Goal: Task Accomplishment & Management: Manage account settings

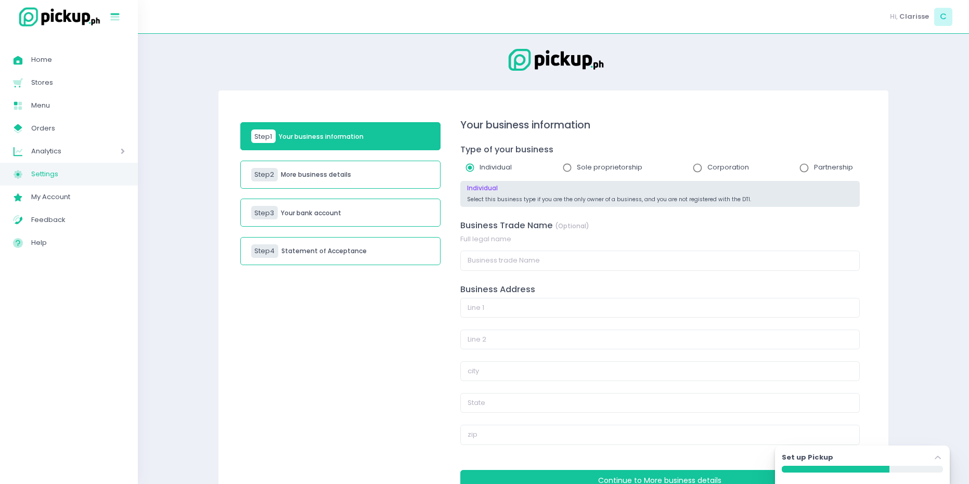
click at [114, 13] on rect at bounding box center [115, 14] width 9 height 2
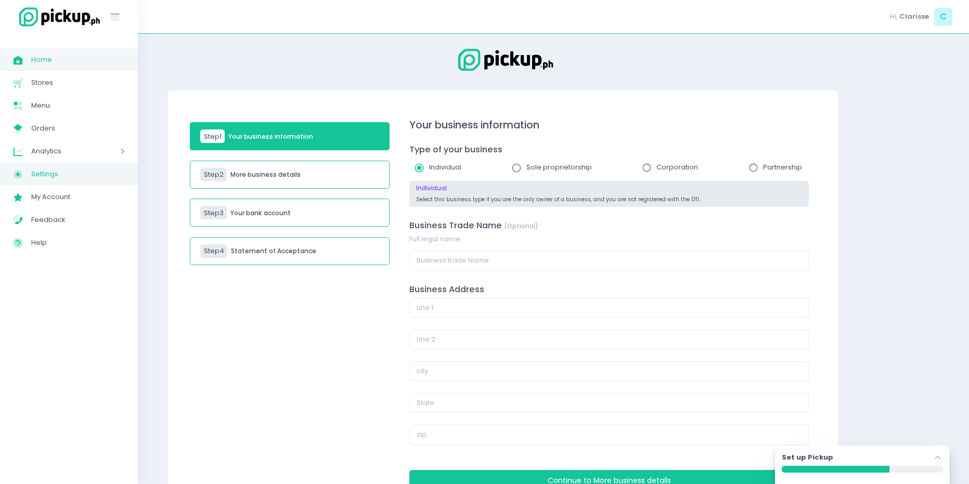
click at [25, 60] on span "Home Created with Sketch." at bounding box center [22, 60] width 18 height 14
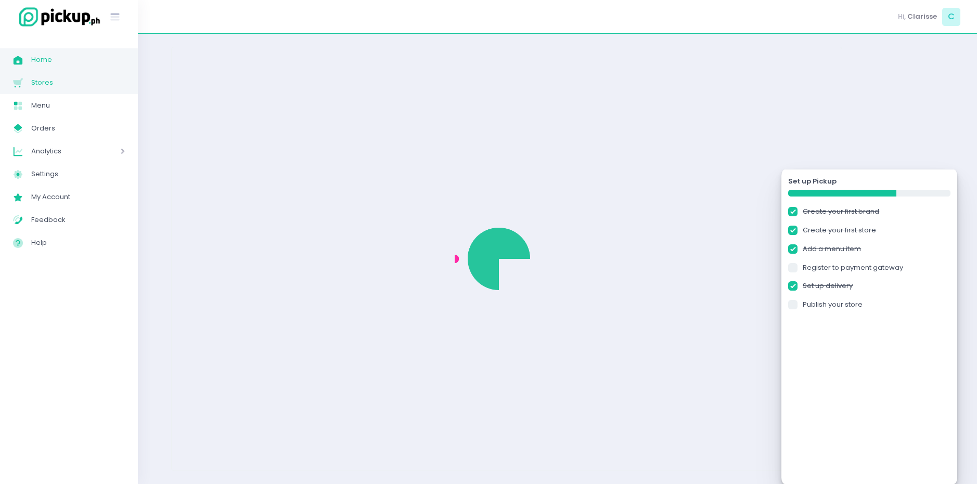
checkbox input "true"
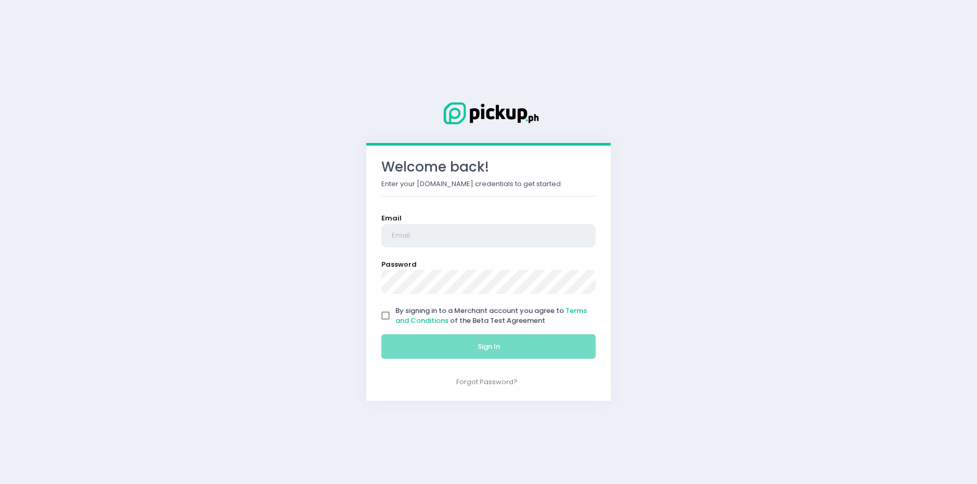
type input "[EMAIL_ADDRESS][DOMAIN_NAME]"
click at [389, 307] on input "By signing in to a Merchant account you agree to Terms and Conditions of the Be…" at bounding box center [386, 316] width 20 height 20
checkbox input "true"
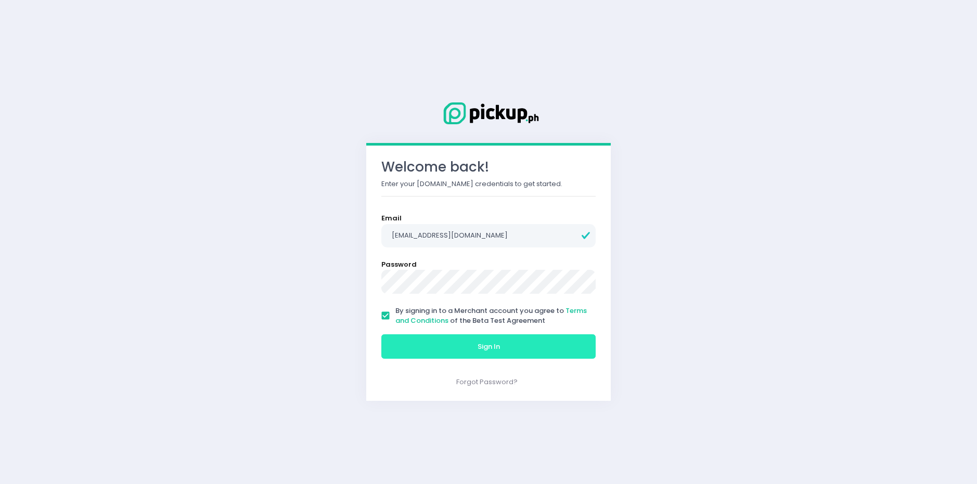
click at [396, 340] on button "Sign In" at bounding box center [488, 347] width 214 height 25
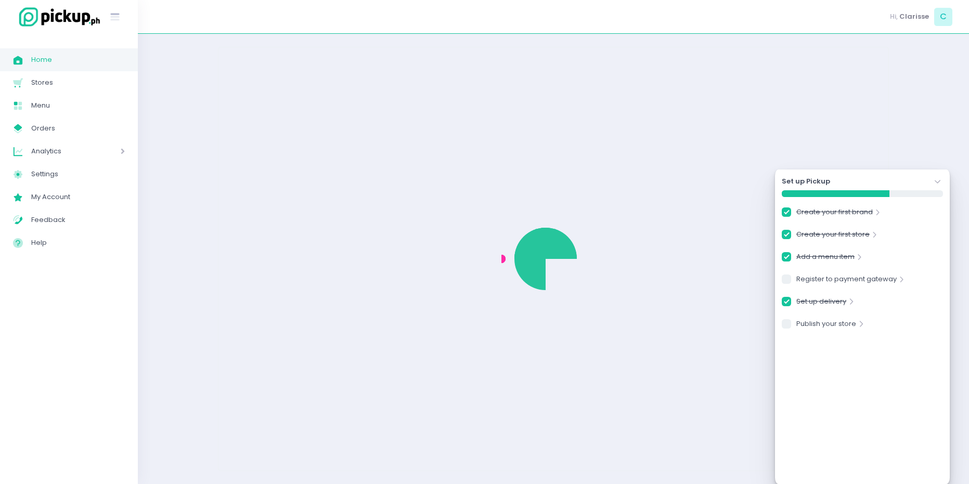
checkbox input "true"
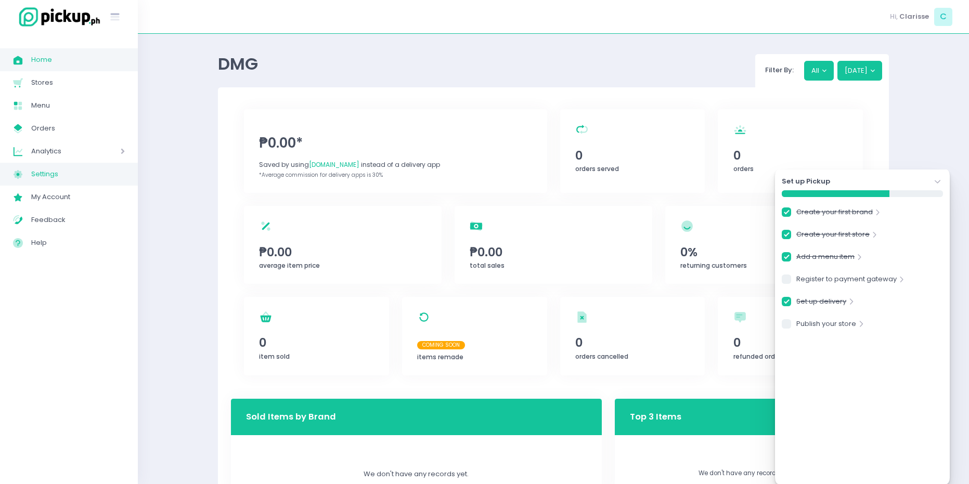
click at [45, 176] on span "Settings" at bounding box center [78, 175] width 94 height 14
checkbox input "true"
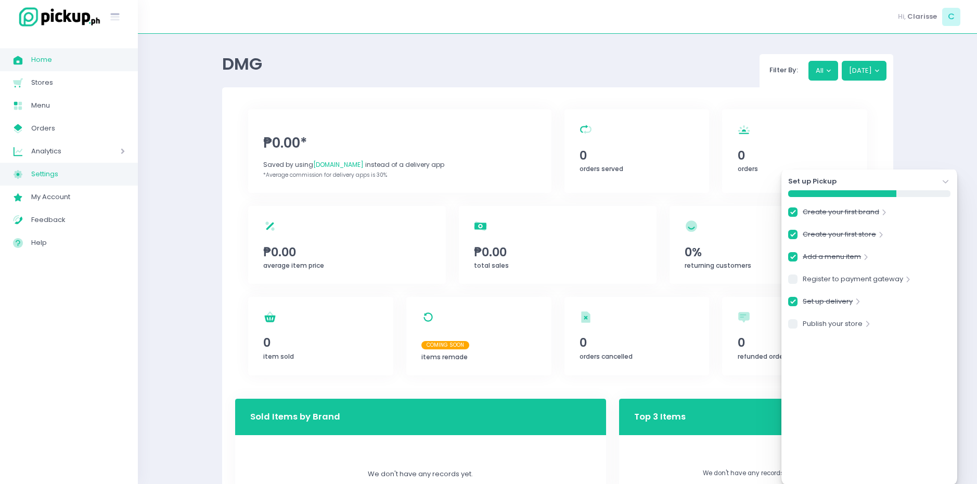
select select "active"
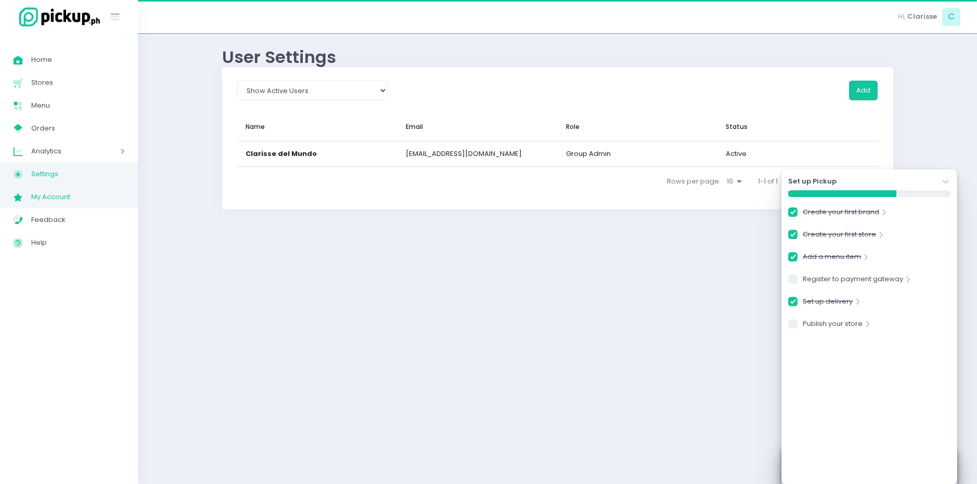
checkbox input "true"
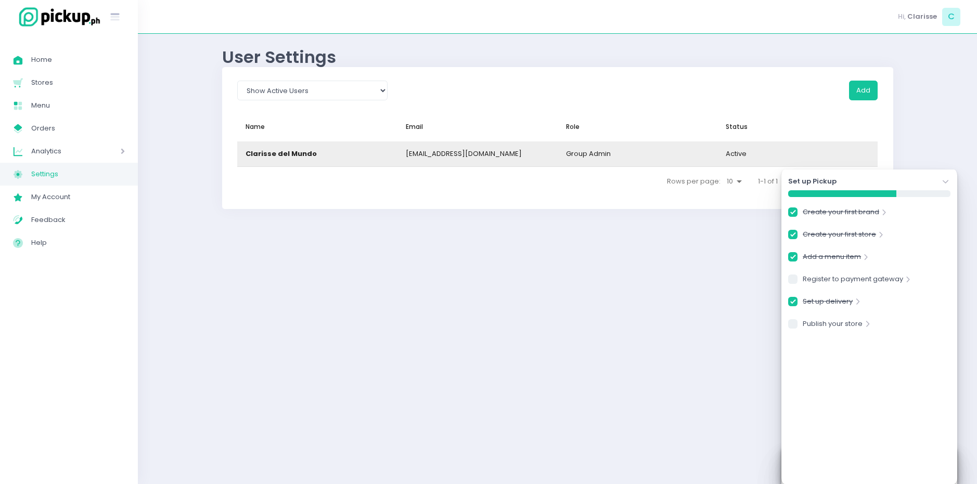
click at [430, 154] on div "[EMAIL_ADDRESS][DOMAIN_NAME]" at bounding box center [464, 154] width 116 height 10
checkbox input "true"
